Goal: Task Accomplishment & Management: Complete application form

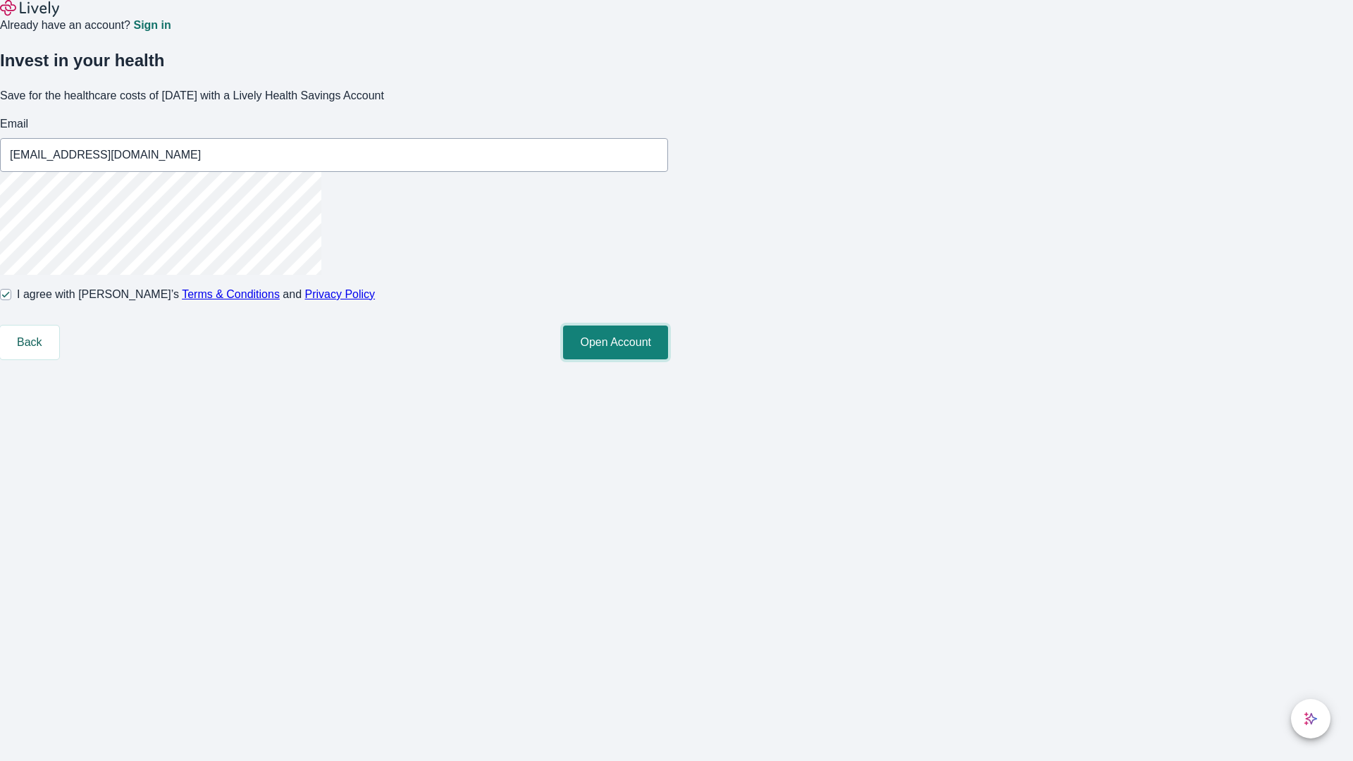
click at [668, 359] on button "Open Account" at bounding box center [615, 343] width 105 height 34
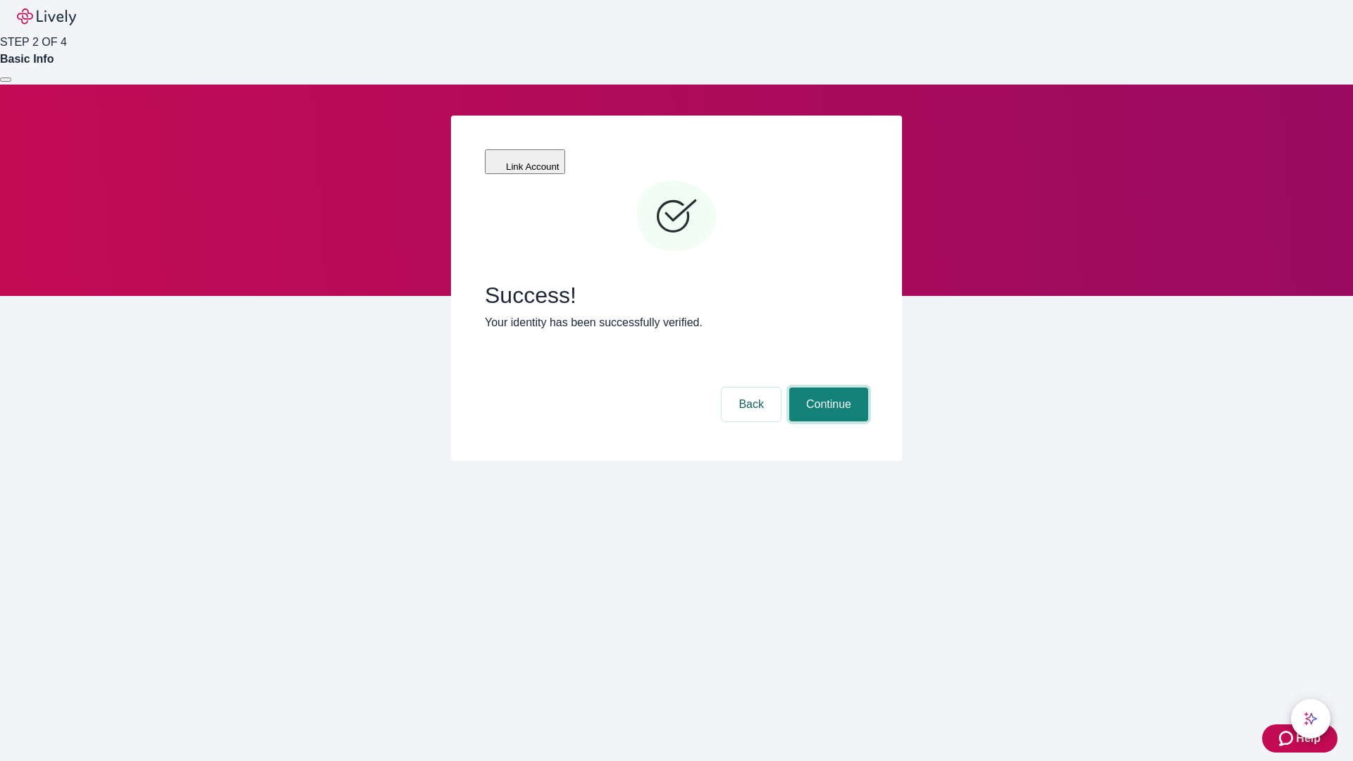
click at [826, 388] on button "Continue" at bounding box center [828, 405] width 79 height 34
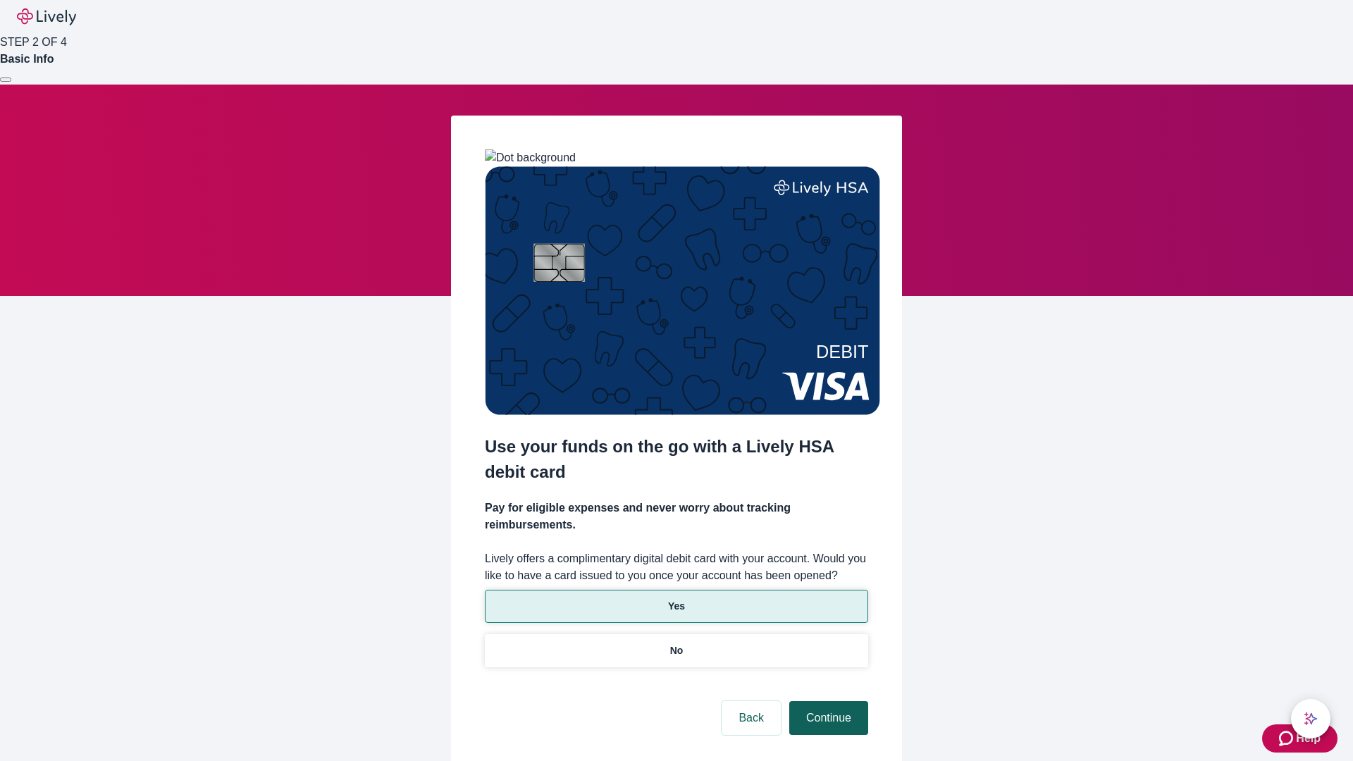
click at [676, 599] on p "Yes" at bounding box center [676, 606] width 17 height 15
click at [826, 701] on button "Continue" at bounding box center [828, 718] width 79 height 34
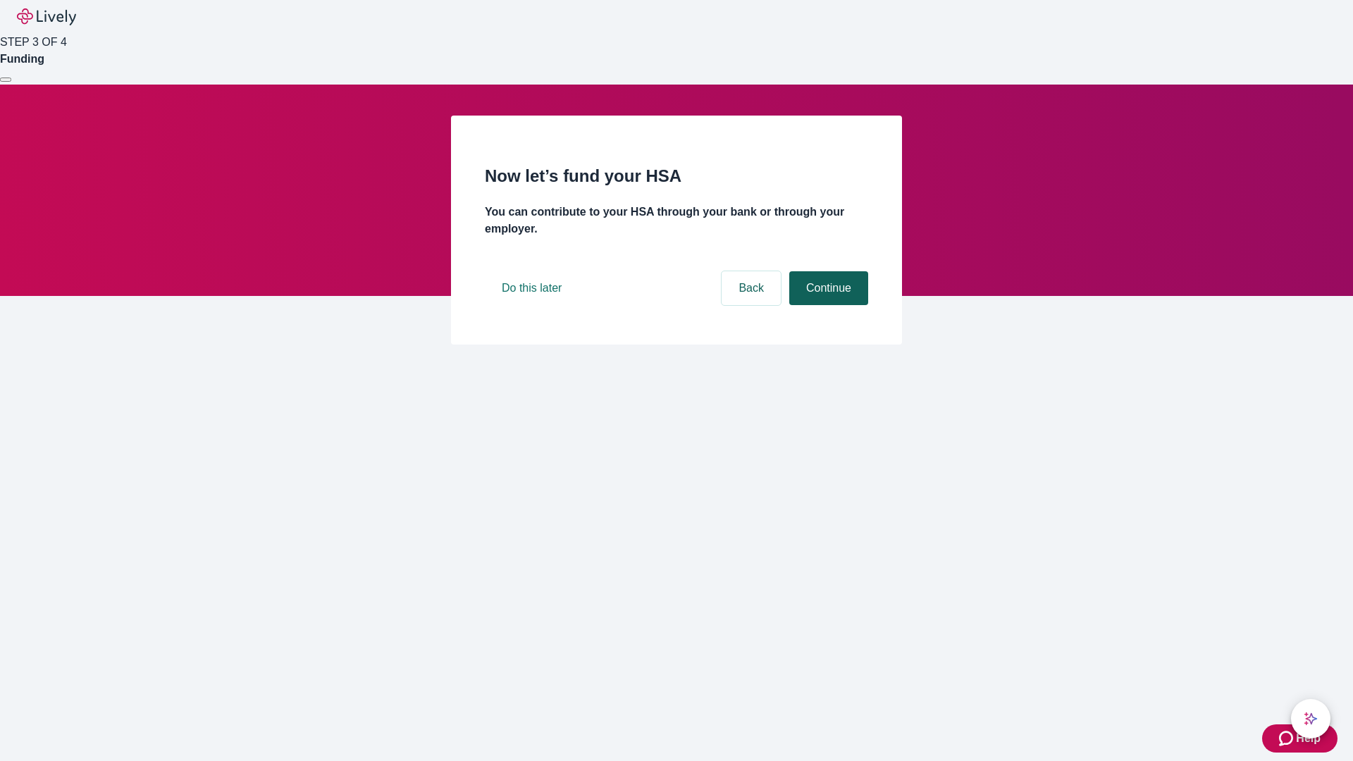
click at [826, 305] on button "Continue" at bounding box center [828, 288] width 79 height 34
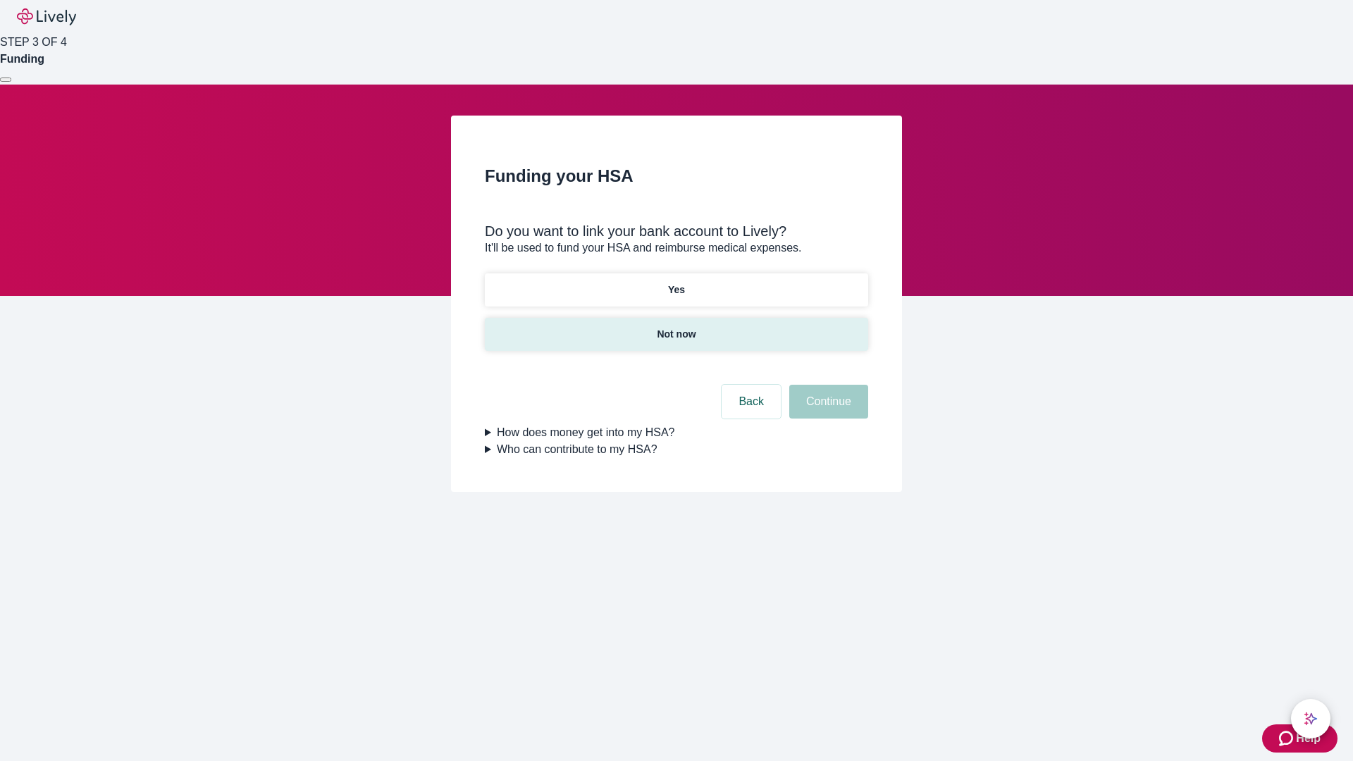
click at [676, 327] on p "Not now" at bounding box center [676, 334] width 39 height 15
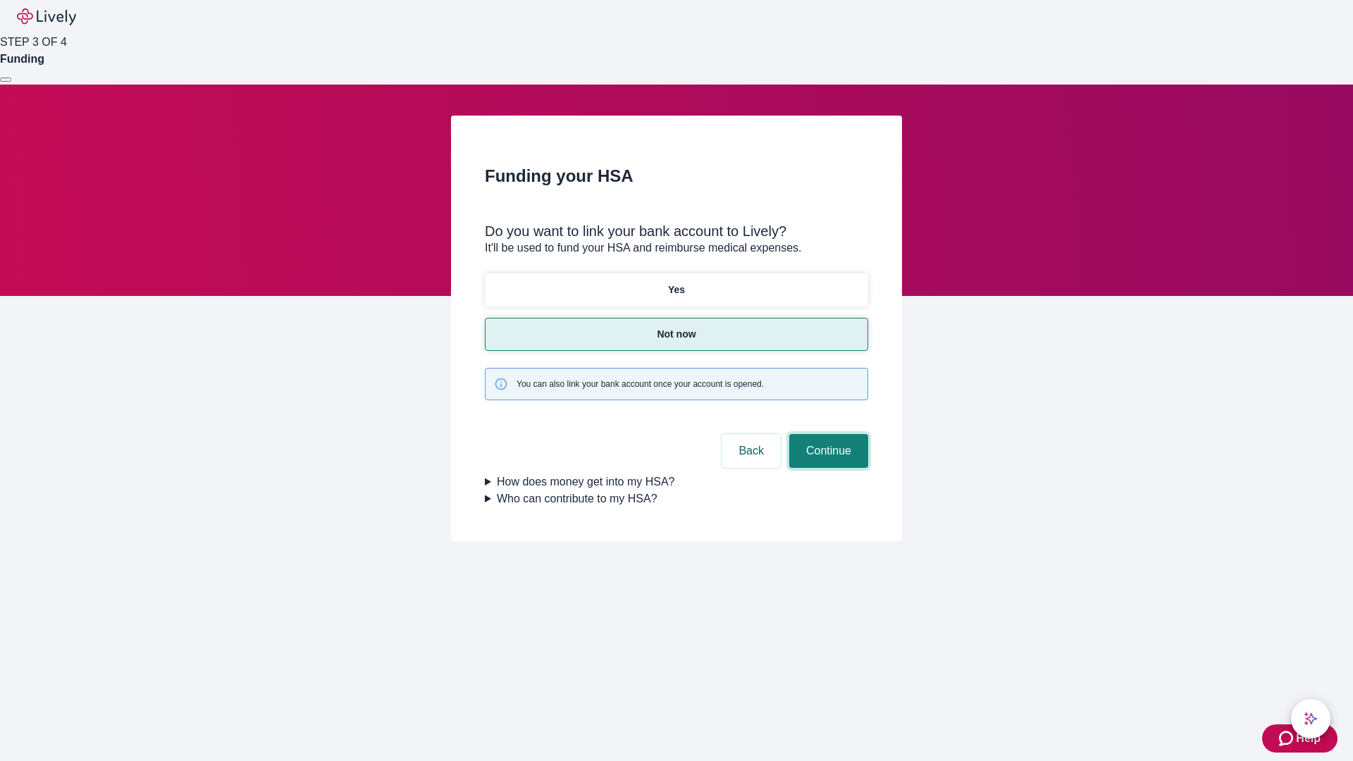
click at [826, 434] on button "Continue" at bounding box center [828, 451] width 79 height 34
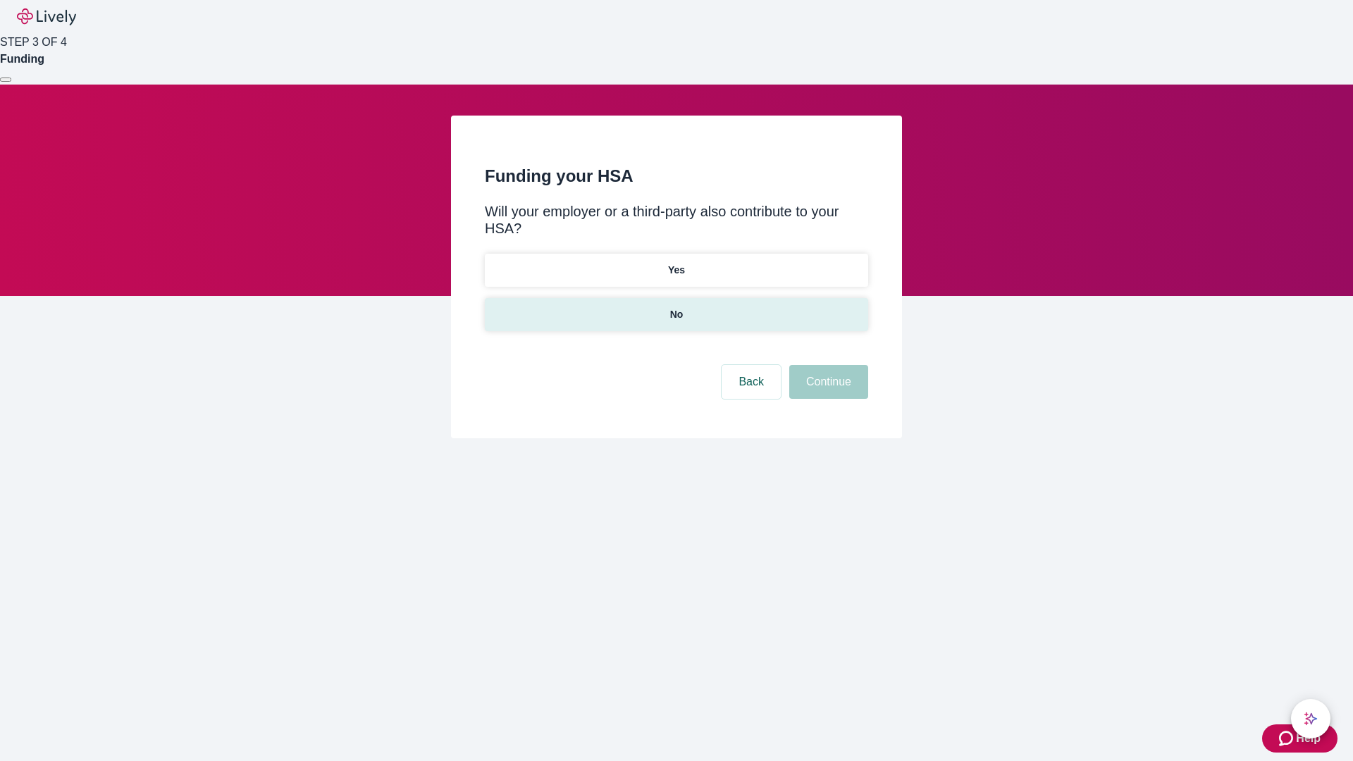
click at [676, 307] on p "No" at bounding box center [676, 314] width 13 height 15
click at [826, 365] on button "Continue" at bounding box center [828, 382] width 79 height 34
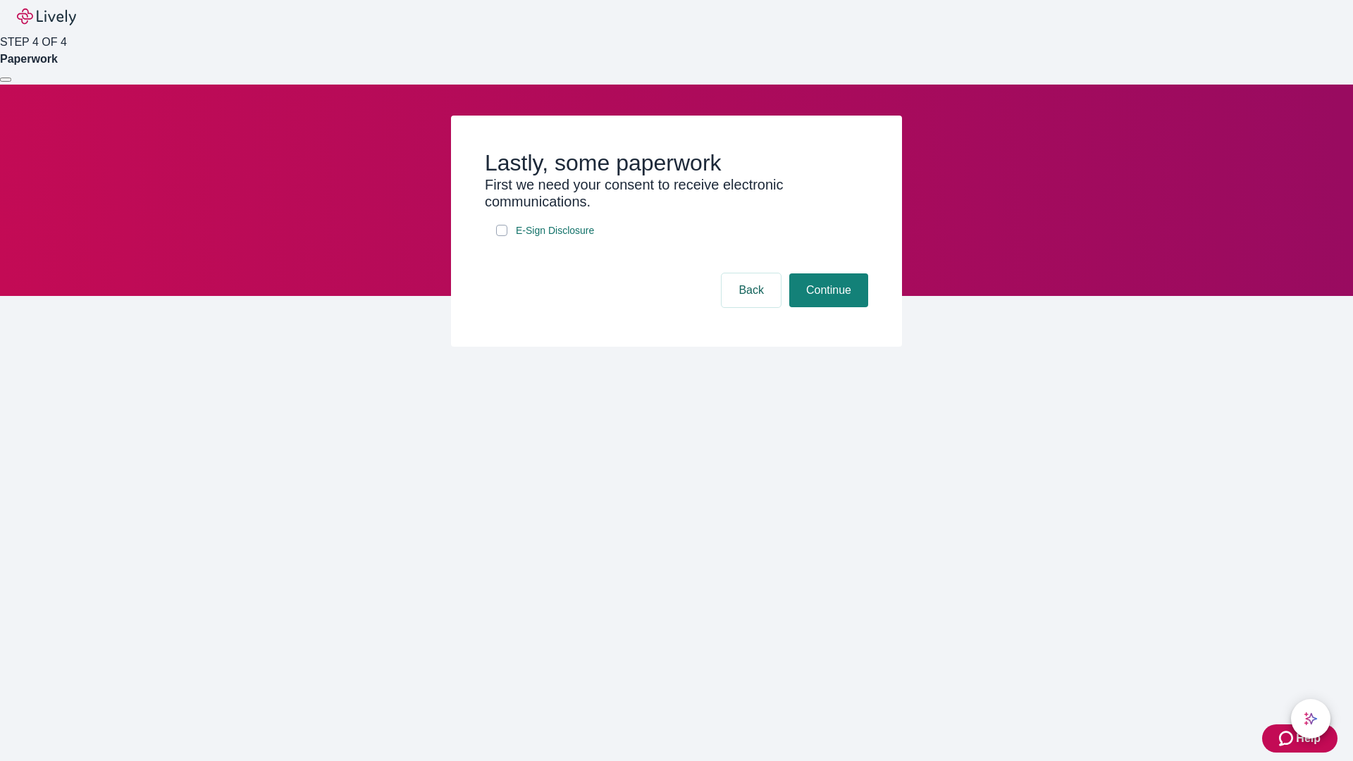
click at [502, 236] on input "E-Sign Disclosure" at bounding box center [501, 230] width 11 height 11
checkbox input "true"
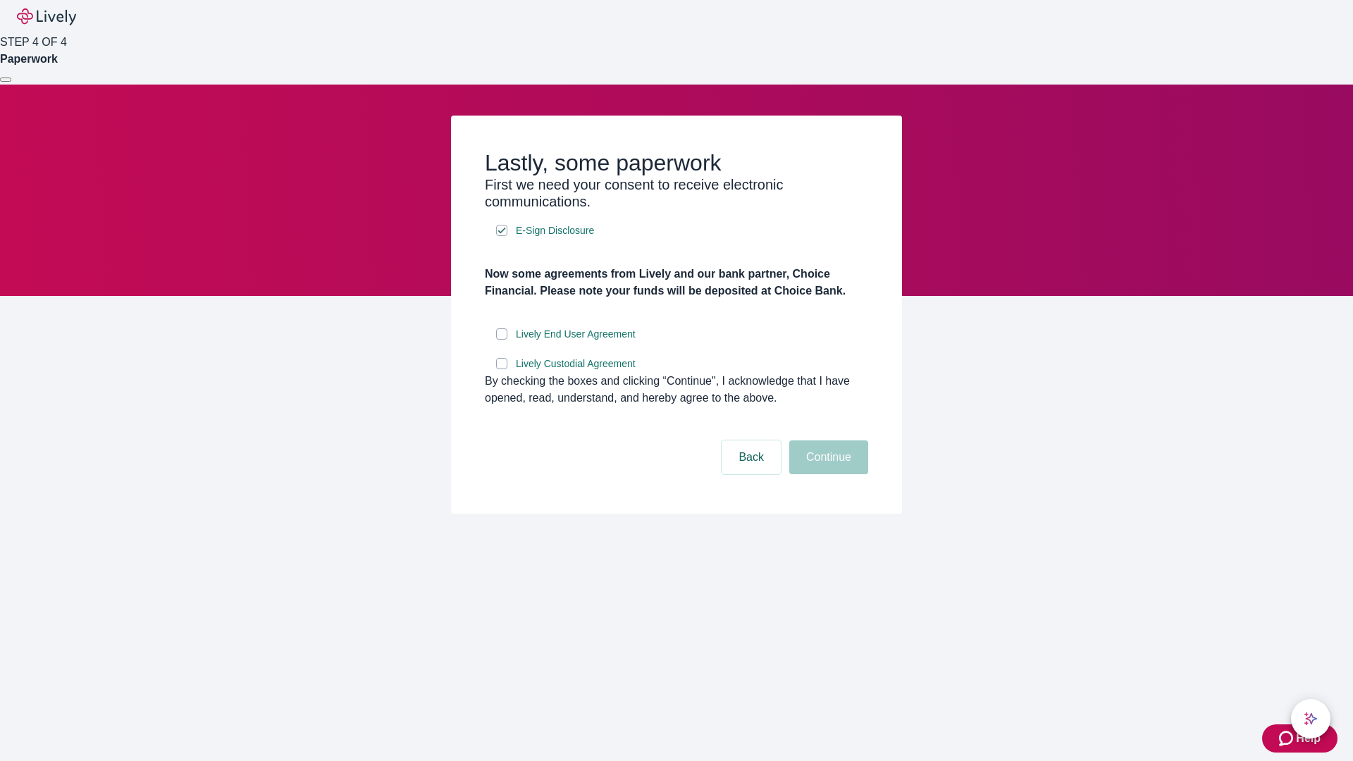
click at [502, 340] on input "Lively End User Agreement" at bounding box center [501, 333] width 11 height 11
checkbox input "true"
click at [502, 369] on input "Lively Custodial Agreement" at bounding box center [501, 363] width 11 height 11
checkbox input "true"
click at [826, 474] on button "Continue" at bounding box center [828, 457] width 79 height 34
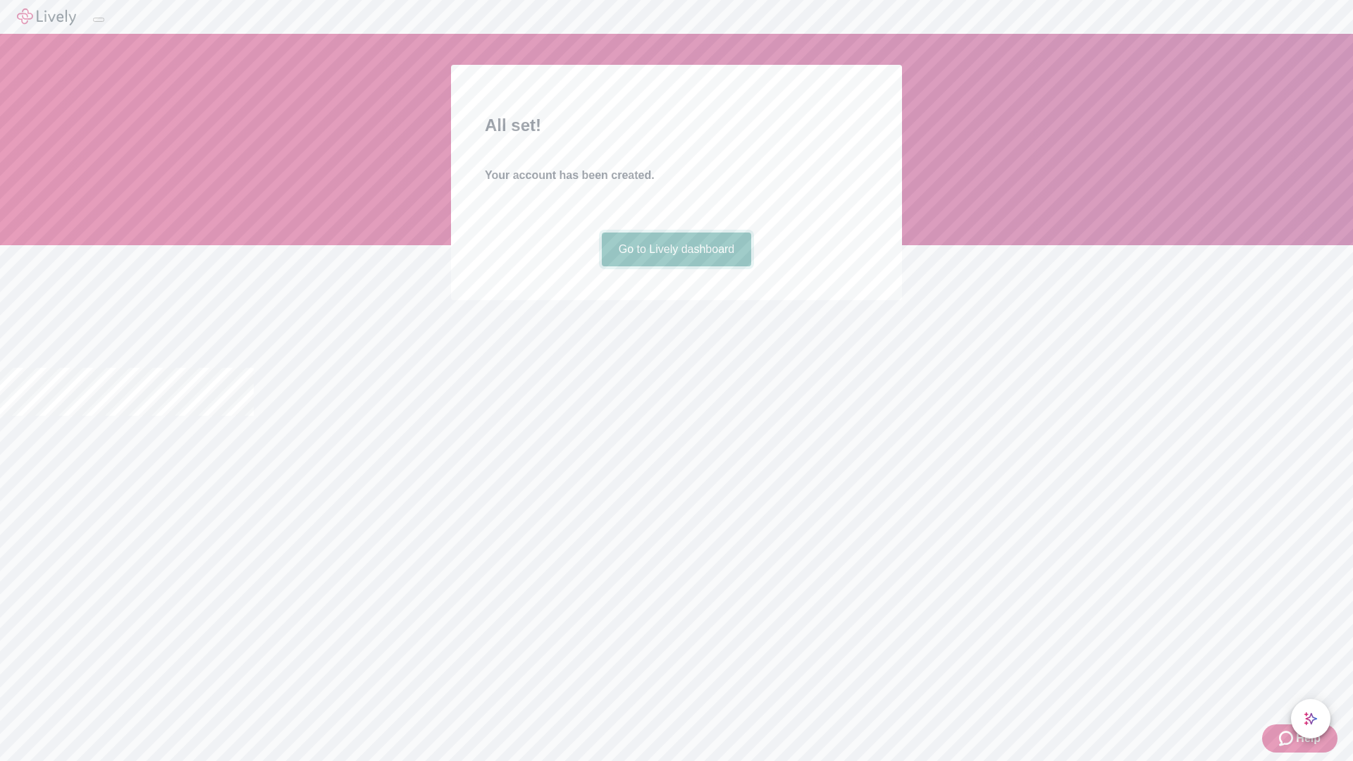
click at [676, 266] on link "Go to Lively dashboard" at bounding box center [677, 250] width 150 height 34
